Goal: Find specific page/section: Find specific page/section

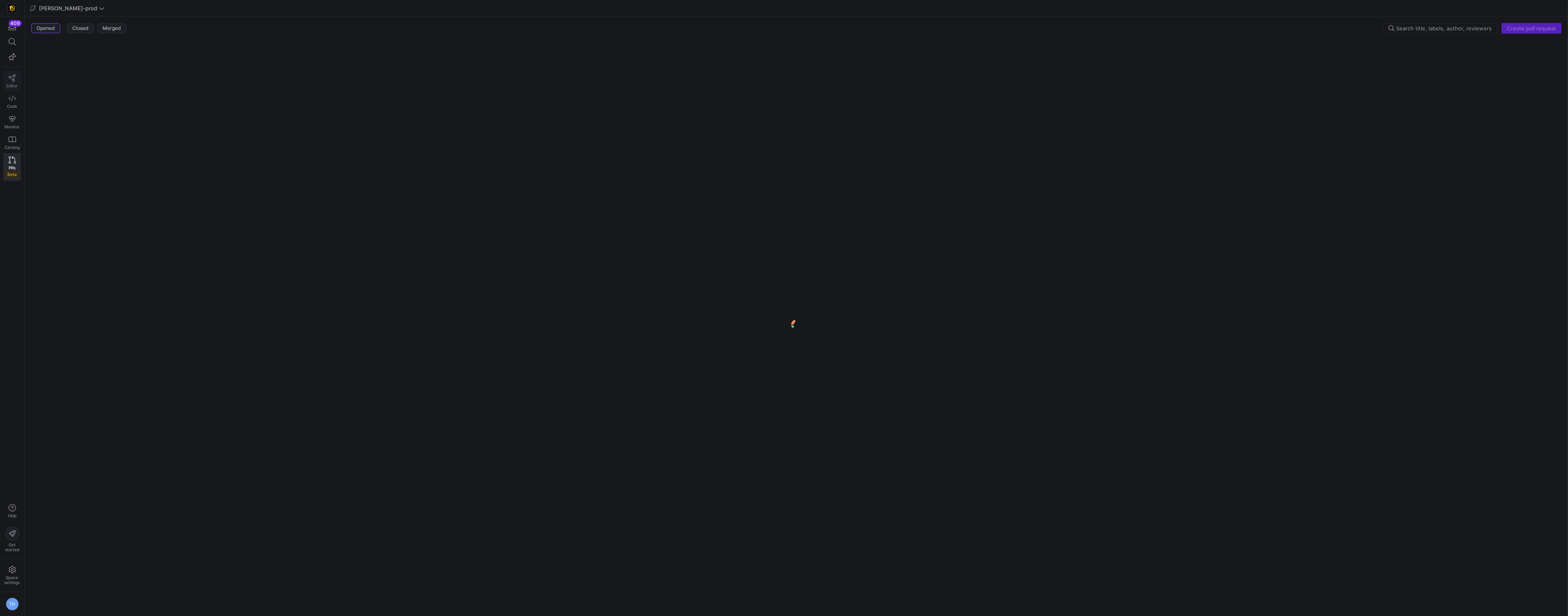
click at [13, 77] on icon at bounding box center [12, 78] width 8 height 8
